Goal: Transaction & Acquisition: Purchase product/service

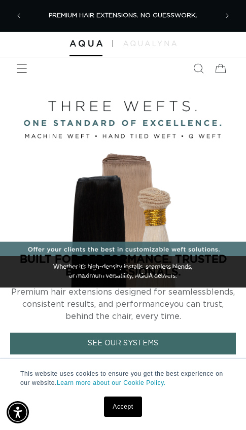
click at [23, 73] on icon "Menu" at bounding box center [21, 68] width 11 height 11
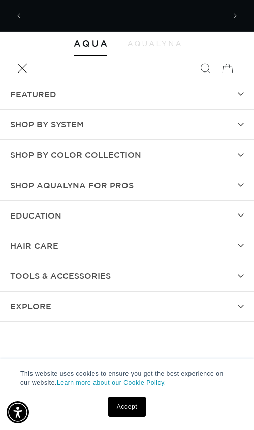
scroll to position [0, 198]
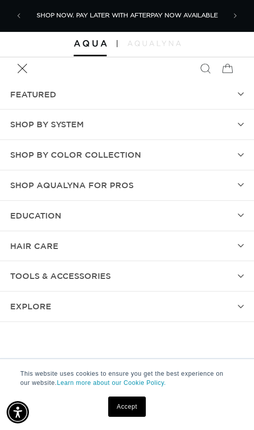
click at [122, 253] on summary "hAIR CARE" at bounding box center [127, 246] width 254 height 30
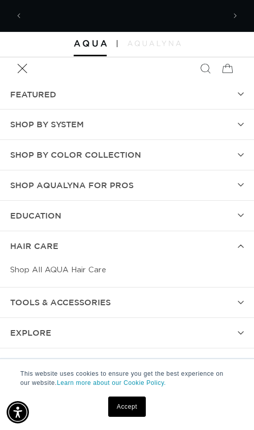
scroll to position [0, 396]
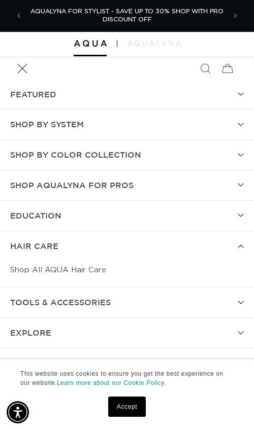
click at [68, 272] on link "Shop All AQUA Hair Care" at bounding box center [126, 270] width 233 height 19
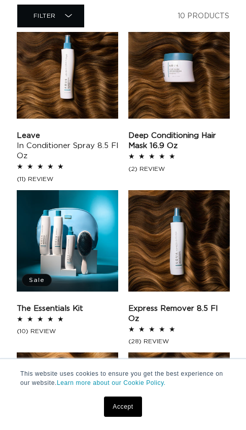
scroll to position [681, 0]
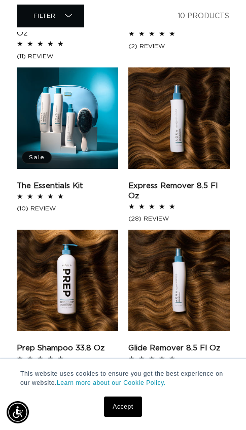
click at [209, 181] on link "Express Remover 8.5 fl oz" at bounding box center [178, 191] width 101 height 20
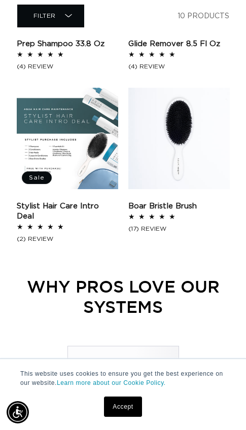
scroll to position [985, 0]
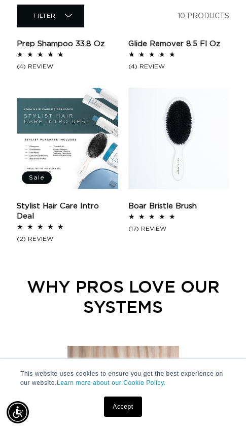
click at [171, 201] on link "Boar Bristle Brush" at bounding box center [178, 206] width 101 height 10
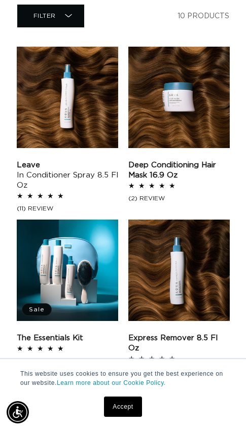
scroll to position [0, 381]
click at [179, 160] on link "Deep Conditioning Hair Mask 16.9 oz" at bounding box center [178, 170] width 101 height 20
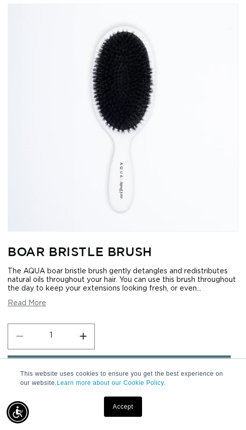
click at [129, 116] on img "Gallery Viewer" at bounding box center [123, 117] width 230 height 227
drag, startPoint x: 131, startPoint y: 93, endPoint x: 86, endPoint y: 94, distance: 45.2
click at [132, 93] on img "Gallery Viewer" at bounding box center [123, 117] width 230 height 227
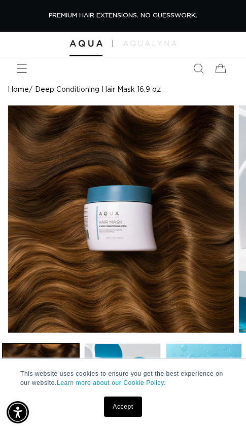
click at [26, 66] on icon "Menu" at bounding box center [21, 68] width 11 height 11
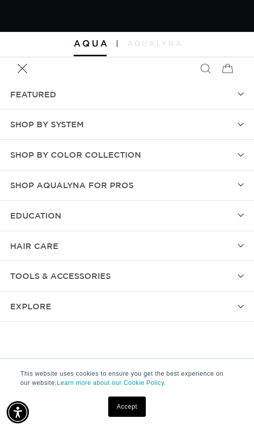
scroll to position [0, 227]
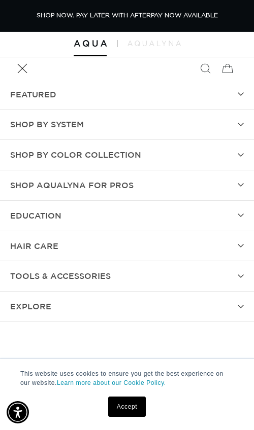
click at [58, 126] on span "SHOP BY SYSTEM" at bounding box center [47, 124] width 74 height 15
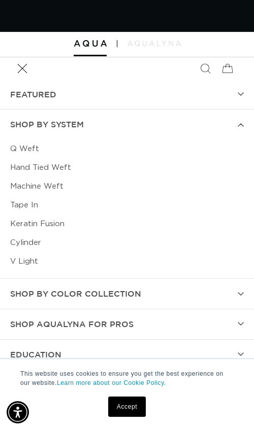
scroll to position [0, 455]
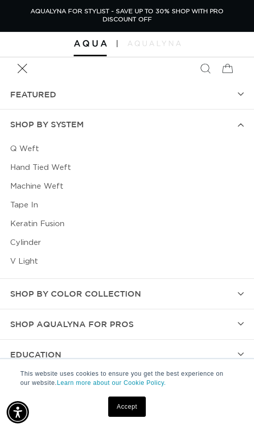
click at [40, 224] on link "Keratin Fusion" at bounding box center [126, 224] width 233 height 19
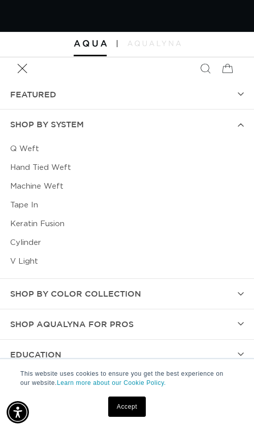
scroll to position [0, 0]
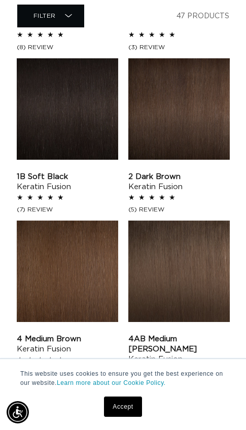
click at [57, 172] on link "1B Soft Black Keratin Fusion" at bounding box center [67, 182] width 101 height 20
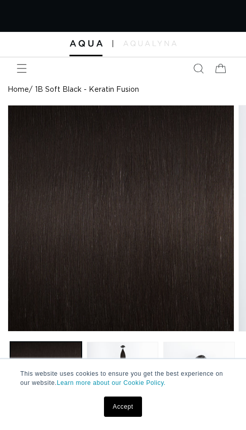
radio input "true"
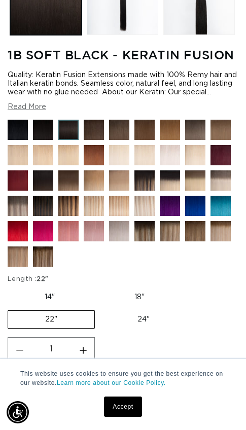
scroll to position [254, 0]
